Goal: Transaction & Acquisition: Purchase product/service

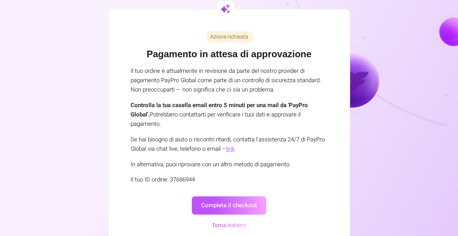
scroll to position [23, 0]
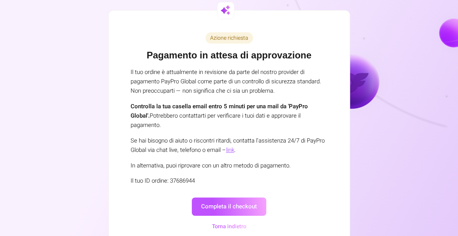
click at [248, 200] on button "Completa il checkout" at bounding box center [229, 207] width 74 height 18
click at [230, 210] on button "Completa il checkout" at bounding box center [229, 207] width 74 height 18
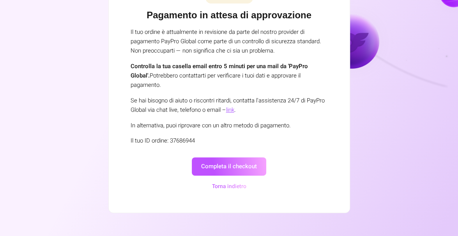
scroll to position [0, 0]
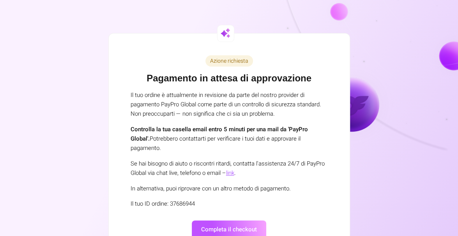
click at [229, 216] on button "Completa il checkout" at bounding box center [229, 230] width 74 height 18
click at [227, 216] on button "Completa il checkout" at bounding box center [229, 230] width 74 height 18
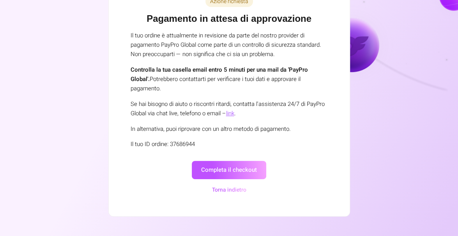
scroll to position [63, 0]
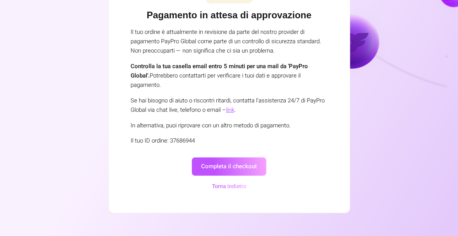
click at [238, 170] on button "Completa il checkout" at bounding box center [229, 166] width 74 height 18
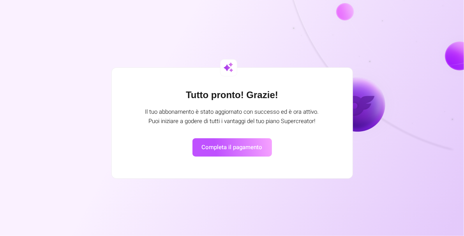
click at [209, 145] on button "Completa il pagamento" at bounding box center [231, 147] width 79 height 18
click at [245, 148] on button "Completa il pagamento" at bounding box center [231, 147] width 79 height 18
click at [255, 150] on button "Completa il pagamento" at bounding box center [231, 147] width 79 height 18
click at [237, 147] on button "Completa il pagamento" at bounding box center [231, 147] width 79 height 18
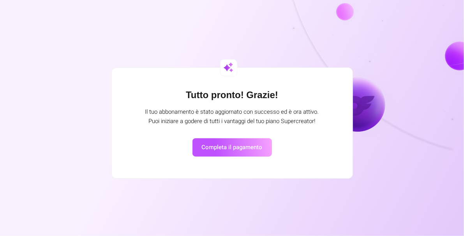
click at [237, 147] on button "Completa il pagamento" at bounding box center [231, 147] width 79 height 18
click at [230, 148] on button "Completa il pagamento" at bounding box center [231, 147] width 79 height 18
